Goal: Task Accomplishment & Management: Complete application form

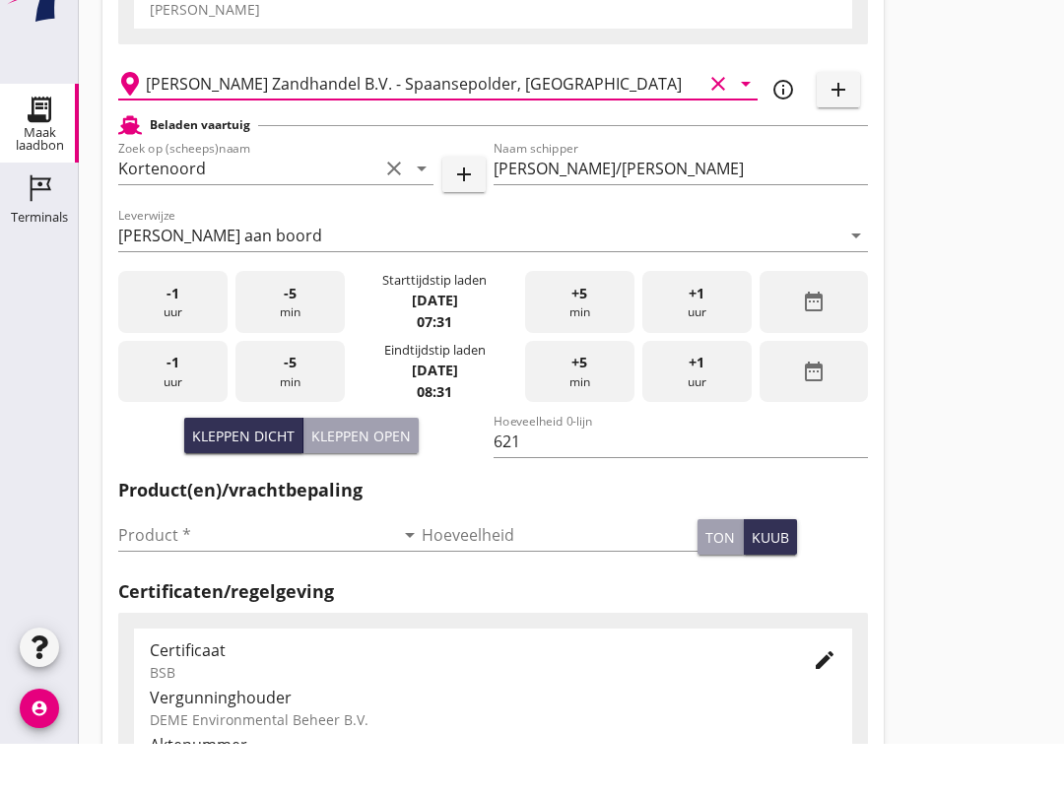
click at [242, 605] on input "Product *" at bounding box center [256, 589] width 276 height 32
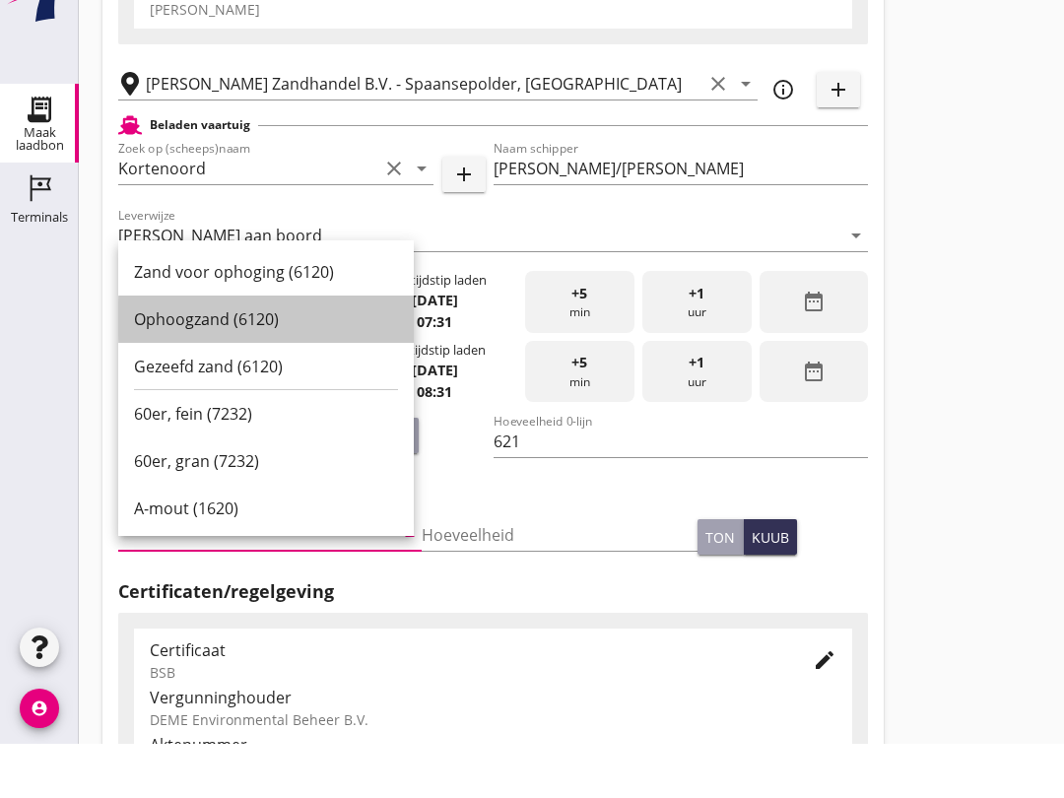
click at [284, 375] on div "Ophoogzand (6120)" at bounding box center [266, 373] width 264 height 24
type input "Ophoogzand (6120)"
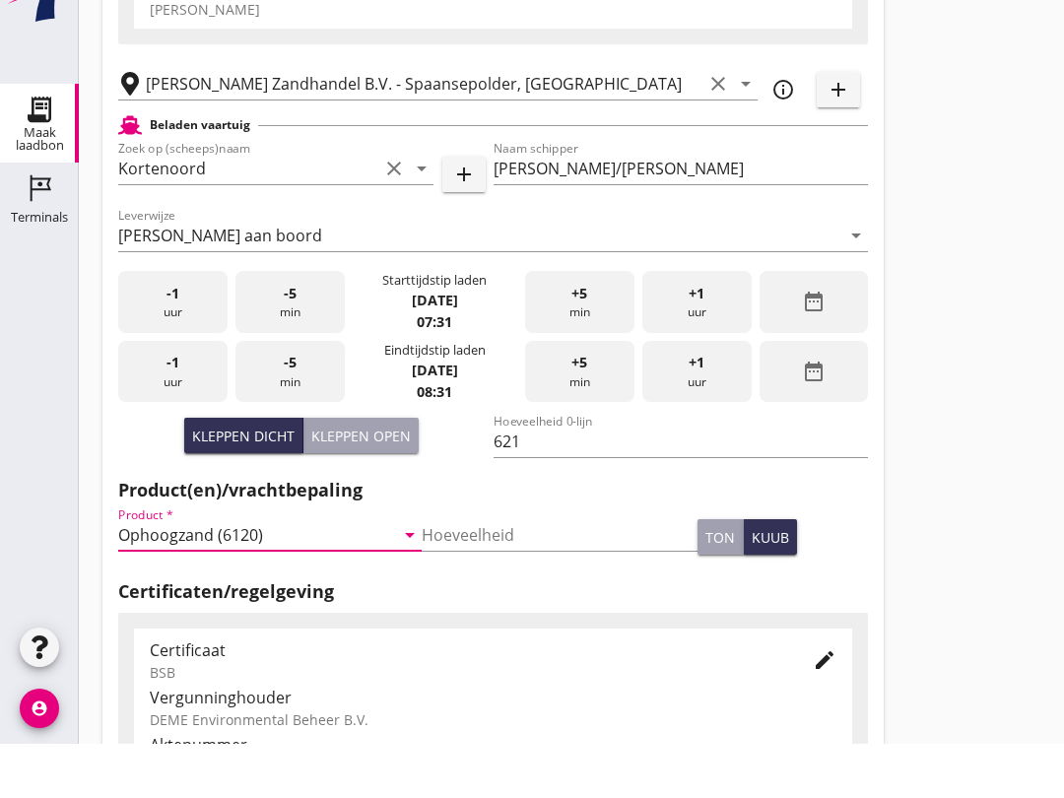
click at [281, 455] on div "-5 min" at bounding box center [289, 426] width 109 height 62
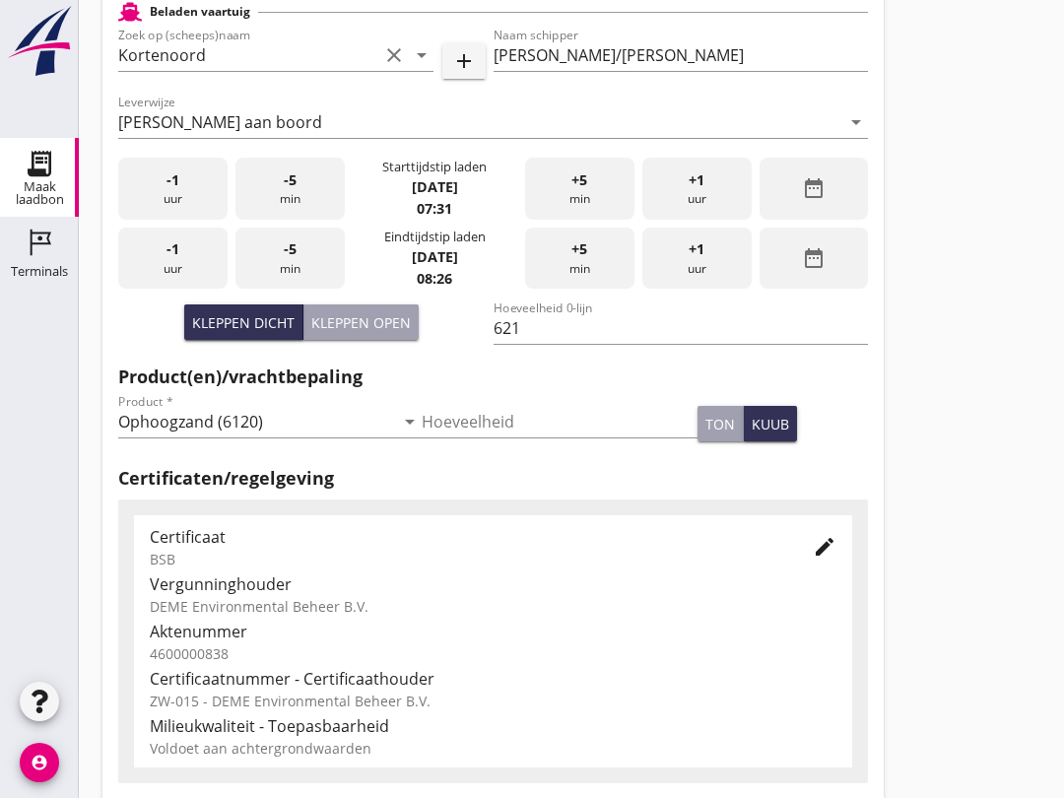
scroll to position [626, 0]
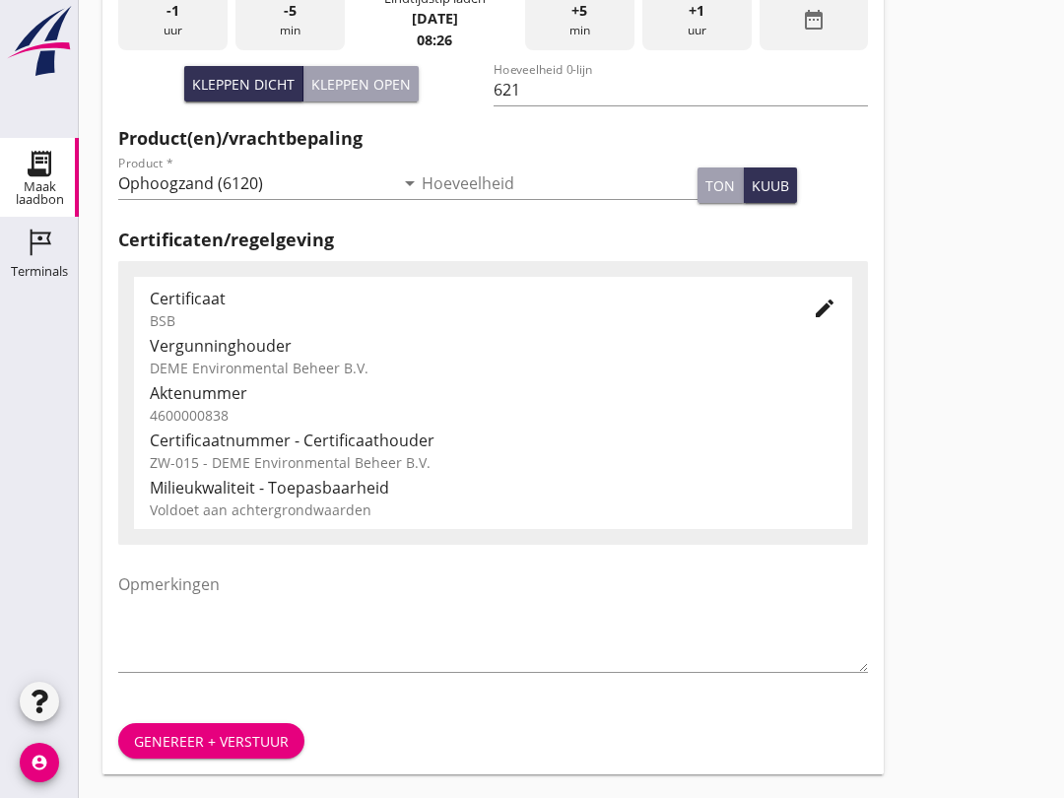
click at [234, 739] on div "Genereer + verstuur" at bounding box center [211, 741] width 155 height 21
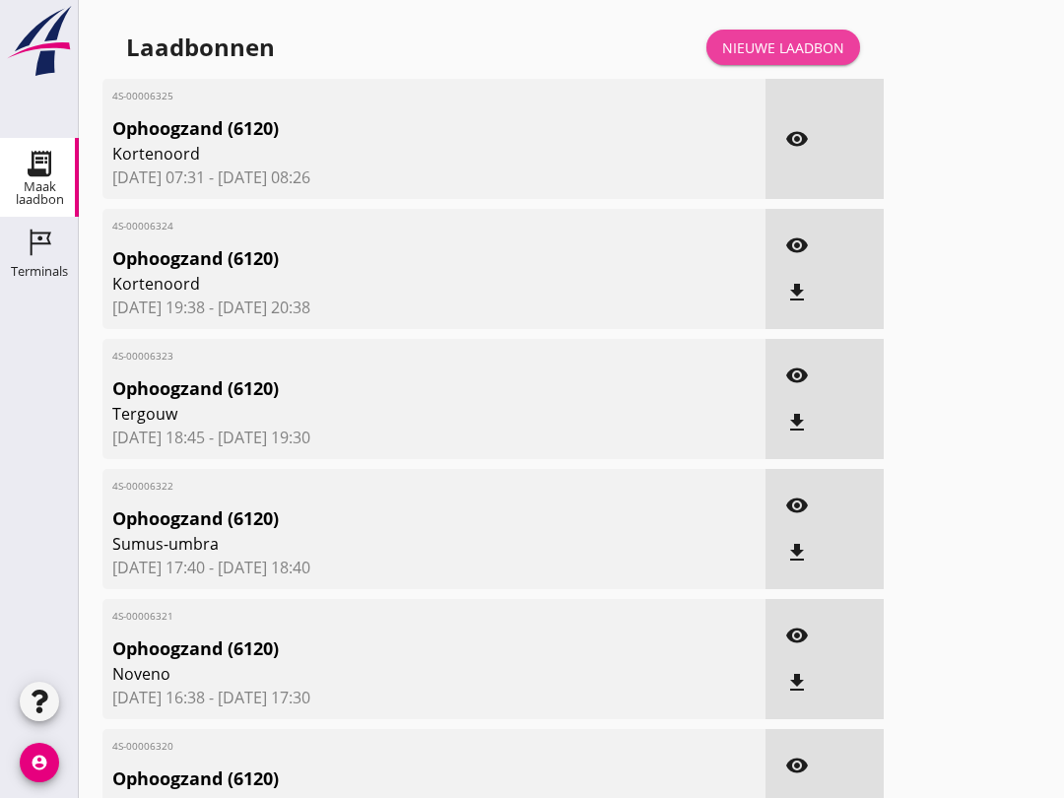
click at [836, 58] on div "Nieuwe laadbon" at bounding box center [783, 47] width 122 height 21
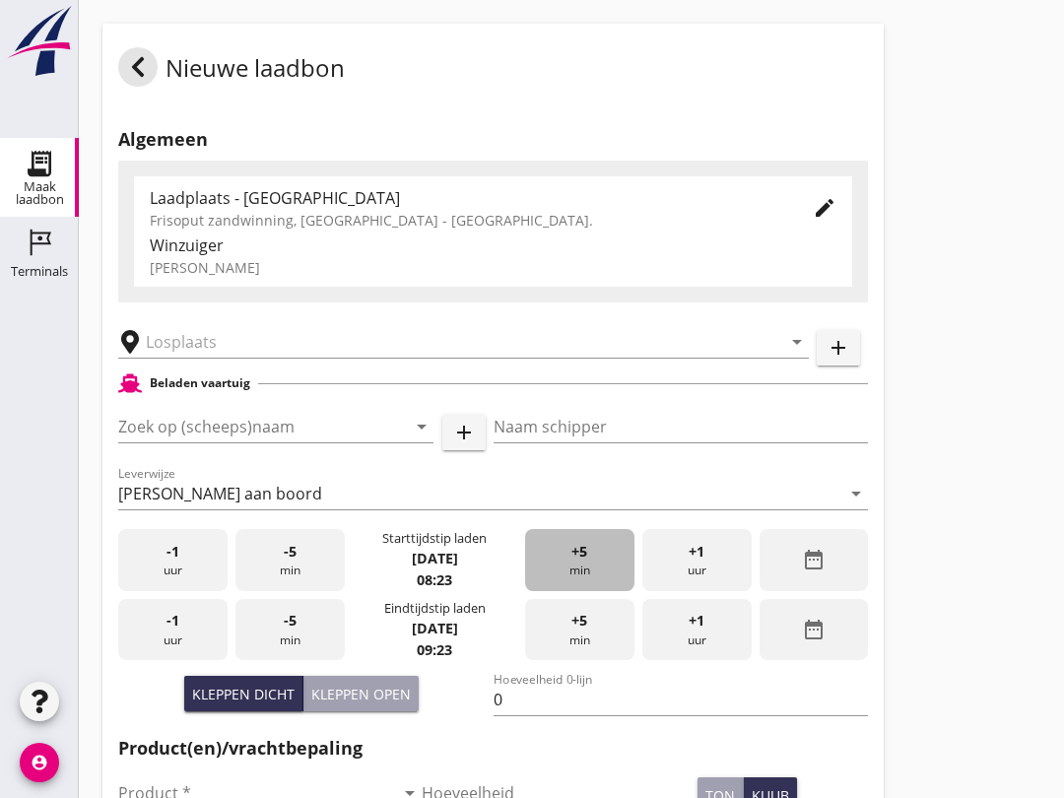
click at [560, 582] on div "+5 min" at bounding box center [579, 560] width 109 height 62
click at [591, 574] on div "+5 min" at bounding box center [579, 560] width 109 height 62
click at [583, 582] on div "+5 min" at bounding box center [579, 560] width 109 height 62
click at [584, 562] on span "+5" at bounding box center [579, 552] width 16 height 22
click at [236, 358] on input "text" at bounding box center [450, 342] width 608 height 32
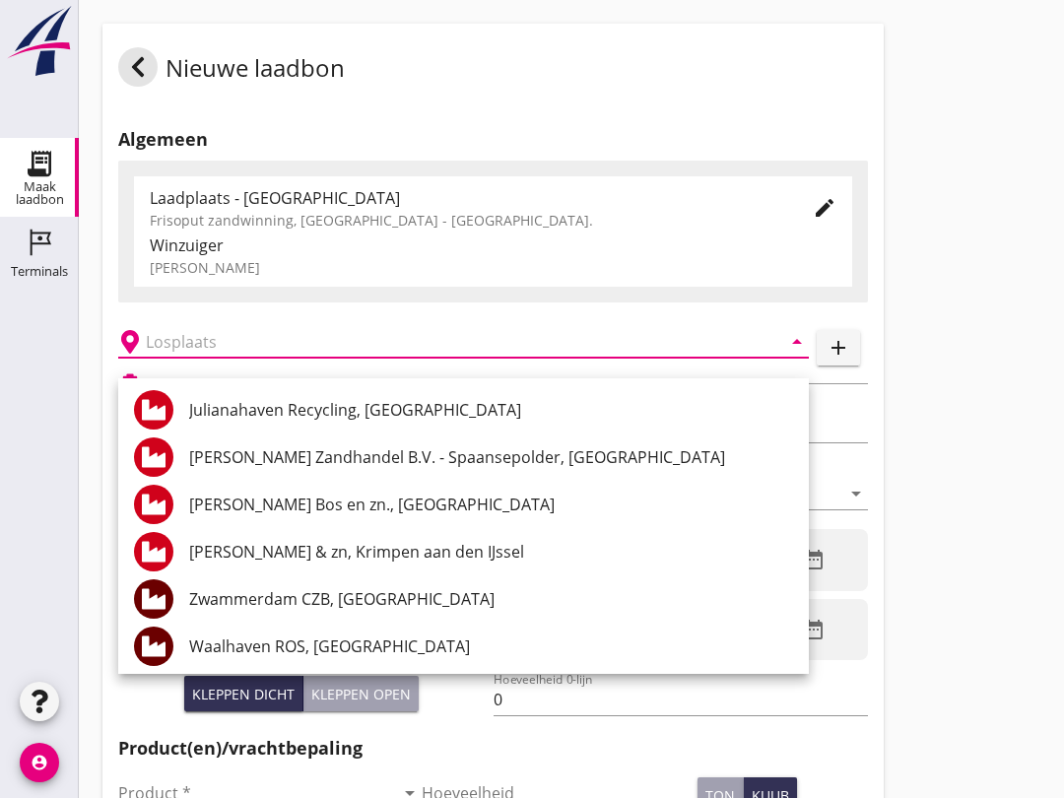
click at [961, 411] on div "Nieuwe laadbon Algemeen Laadplaats - Wingebied Frisoput zandwinning, [GEOGRAPHI…" at bounding box center [571, 704] width 985 height 1408
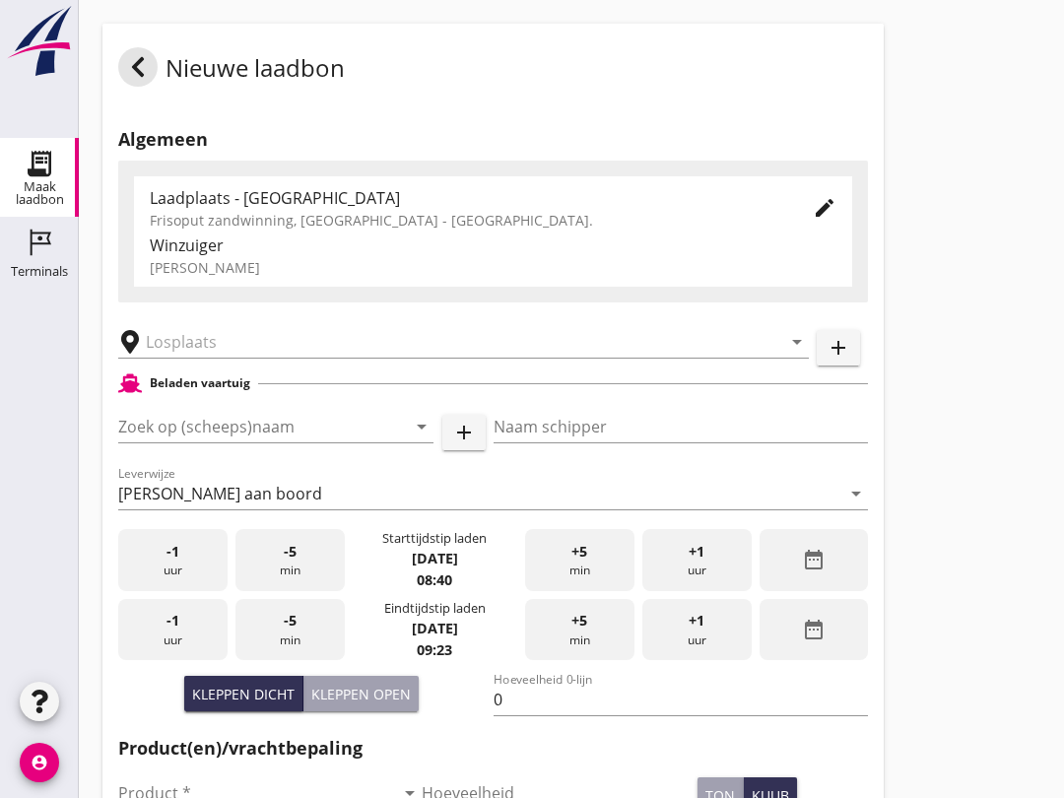
click at [234, 442] on input "Zoek op (scheeps)naam" at bounding box center [248, 427] width 260 height 32
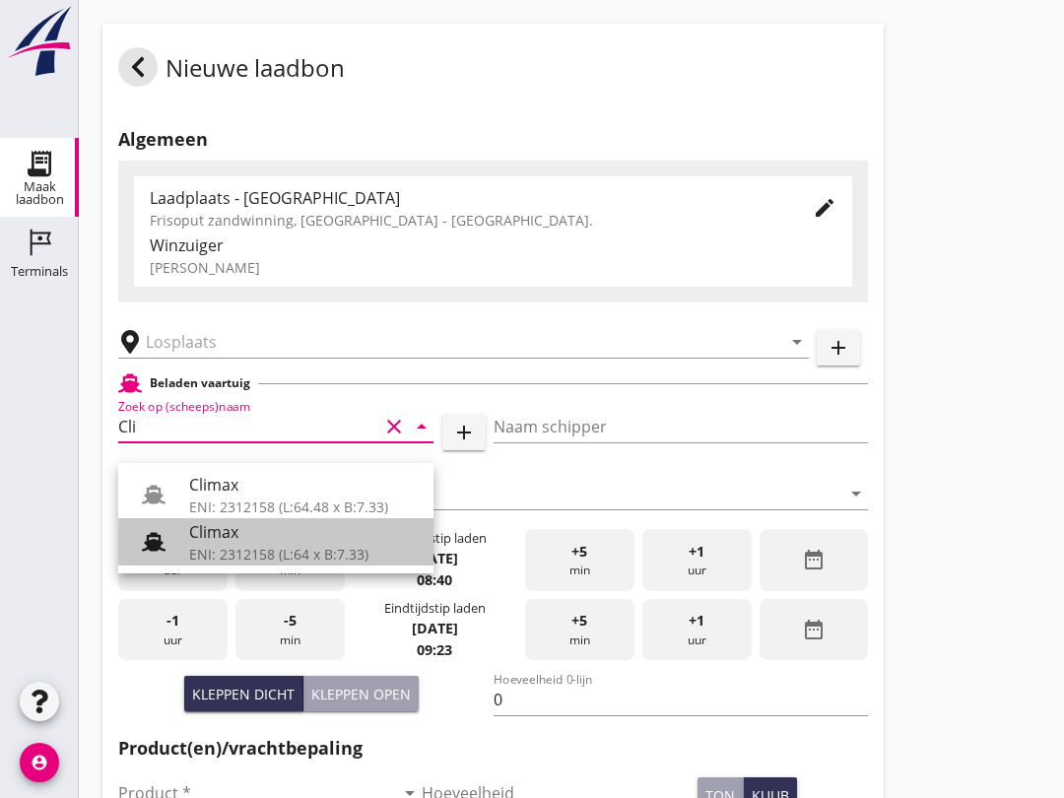
click at [243, 538] on div "Climax" at bounding box center [303, 532] width 229 height 24
type input "Climax"
type input "[PERSON_NAME]"
type input "510"
click at [241, 547] on div "ENI: 2312158 (L:64 x B:7.33)" at bounding box center [303, 554] width 229 height 21
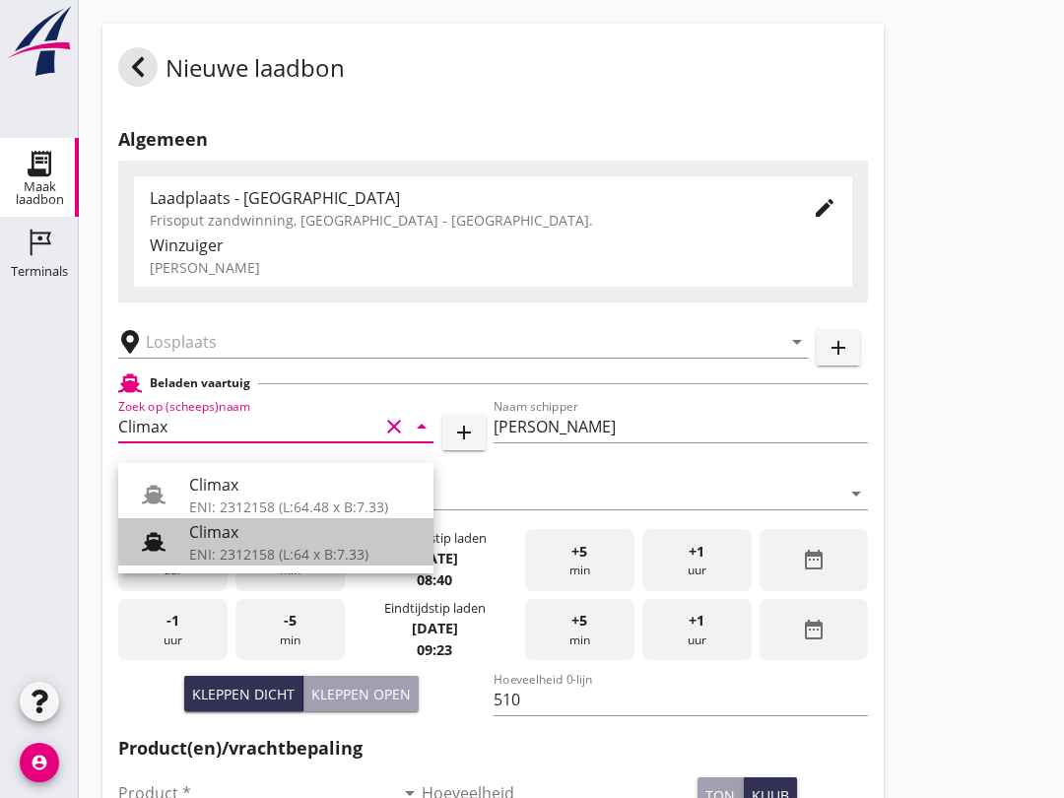
type input "Climax"
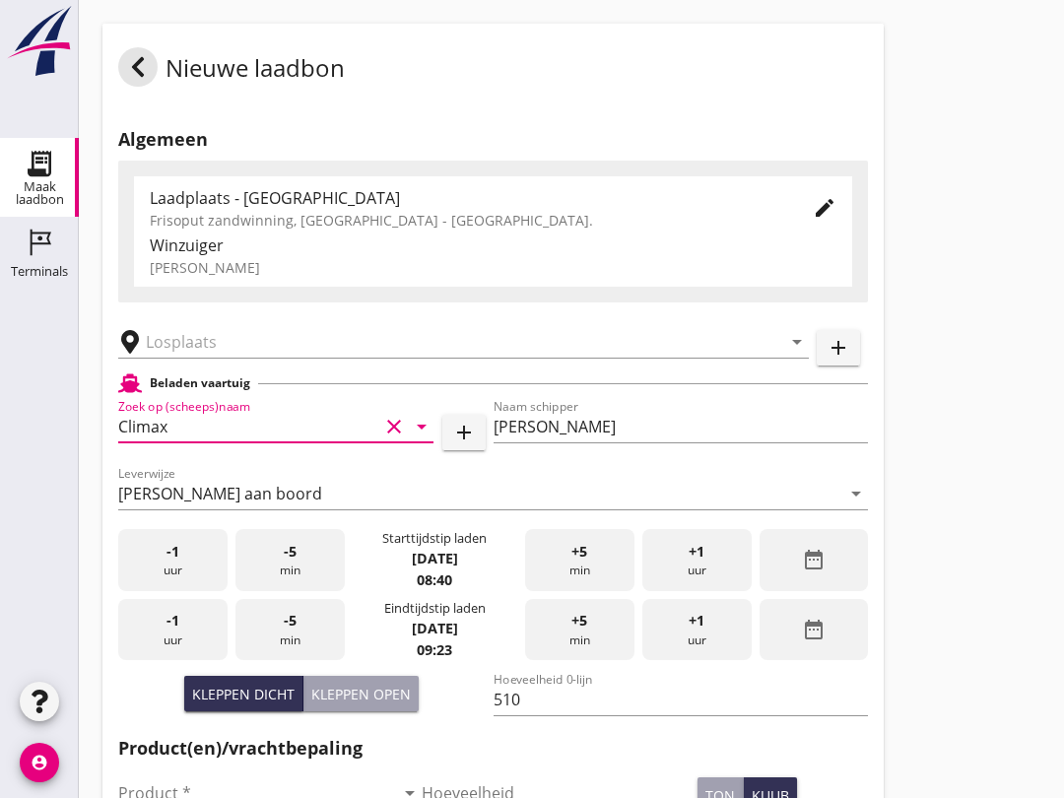
click at [240, 358] on input "text" at bounding box center [450, 342] width 608 height 32
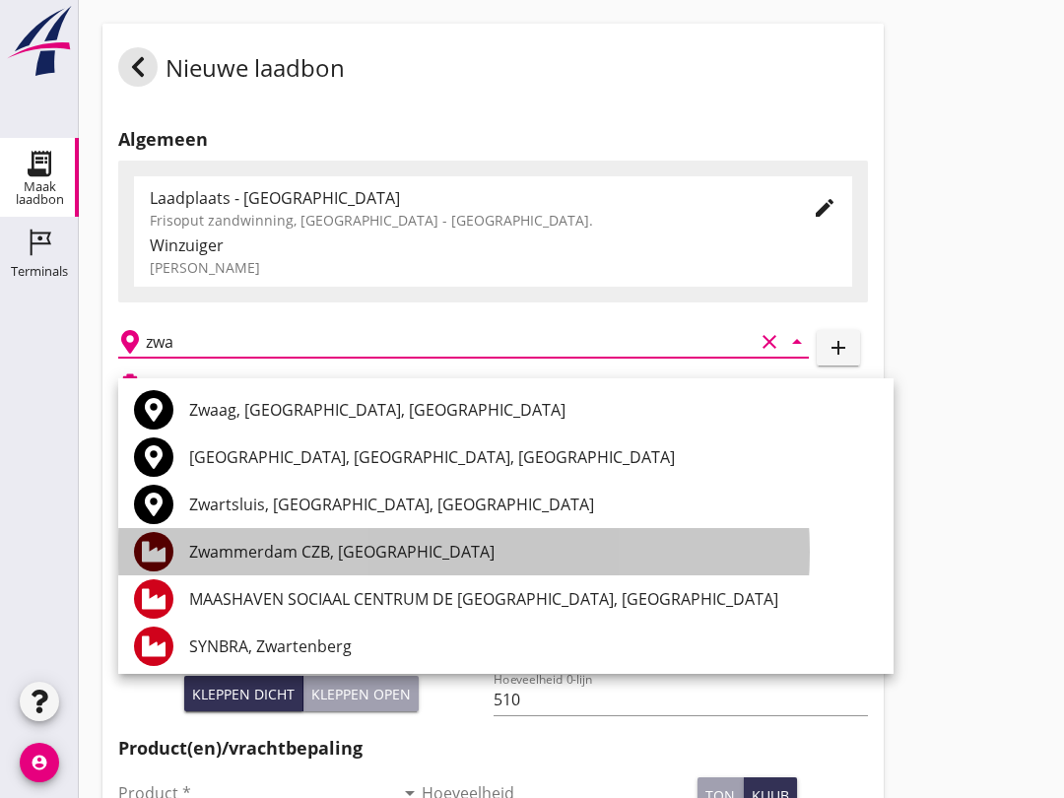
click at [402, 551] on div "Zwammerdam CZB, [GEOGRAPHIC_DATA]" at bounding box center [533, 552] width 689 height 24
type input "Zwammerdam CZB, [GEOGRAPHIC_DATA]"
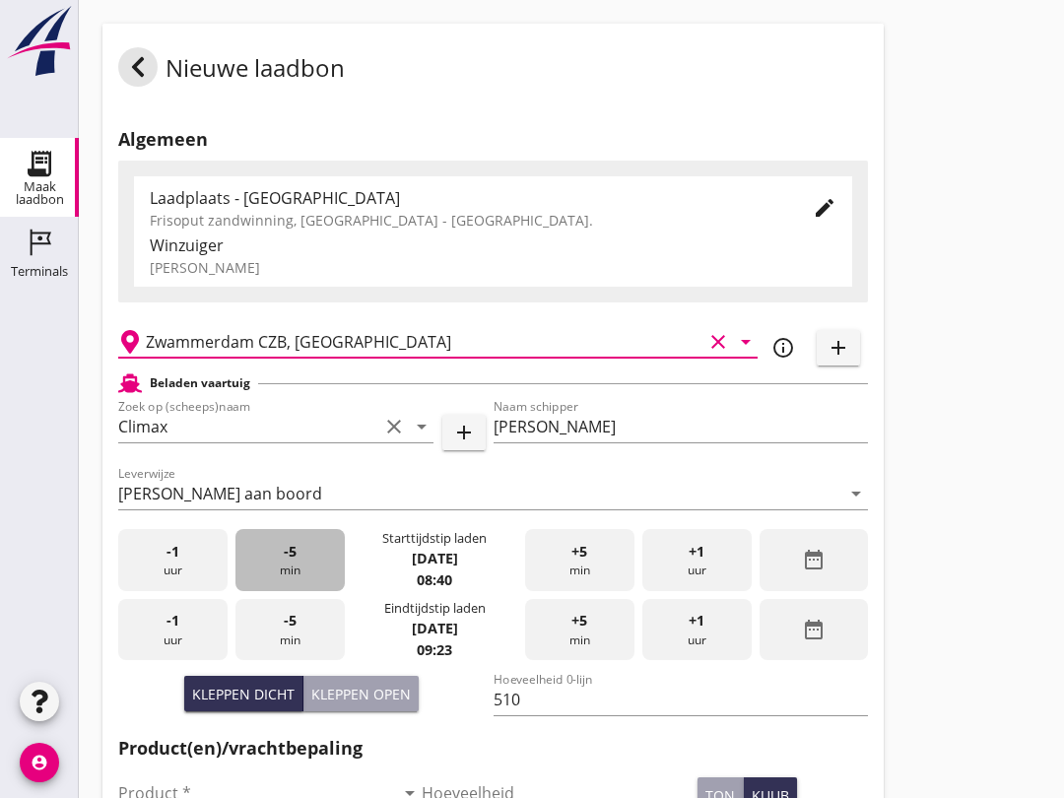
click at [311, 586] on div "-5 min" at bounding box center [289, 560] width 109 height 62
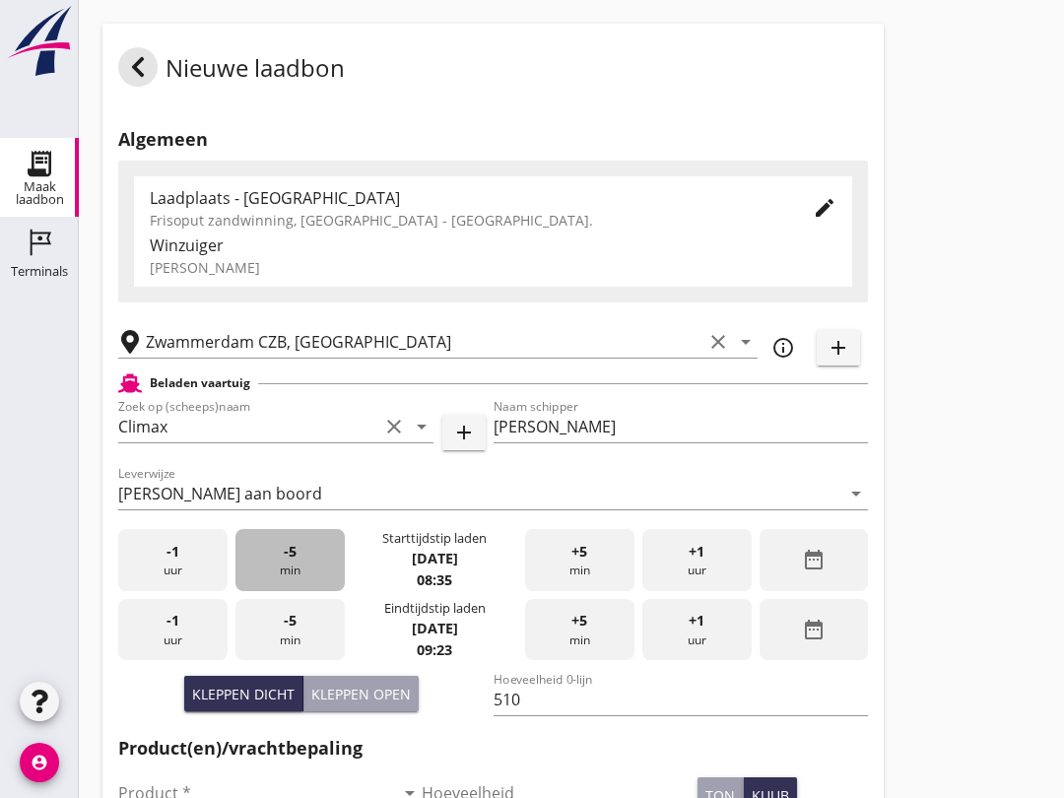
click at [308, 579] on div "-5 min" at bounding box center [289, 560] width 109 height 62
